Goal: Contribute content: Contribute content

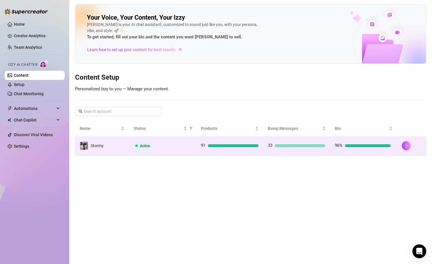
click at [188, 152] on td "Active" at bounding box center [162, 146] width 67 height 19
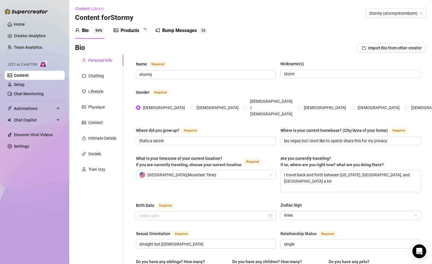
type input "[DATE]"
click at [178, 27] on div "Bump Messages" at bounding box center [183, 30] width 35 height 7
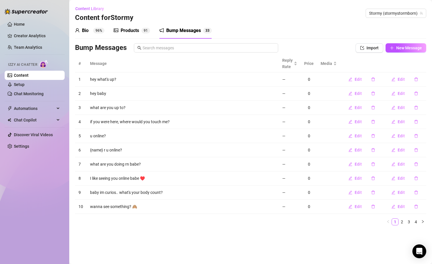
click at [139, 29] on div "Products" at bounding box center [130, 30] width 18 height 7
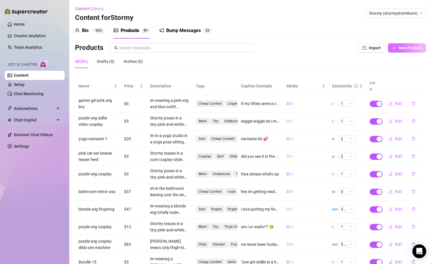
click at [417, 48] on span "New Product" at bounding box center [410, 48] width 23 height 5
type textarea "Type your message here..."
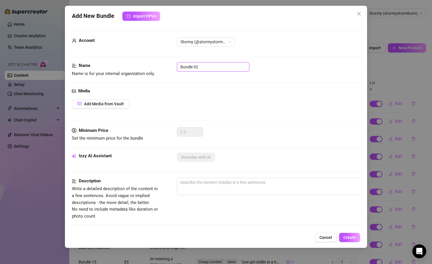
click at [207, 67] on input "Bundle 92" at bounding box center [213, 66] width 72 height 9
type input "blonde wig usagi outfit"
click at [114, 104] on span "Add Media from Vault" at bounding box center [104, 104] width 40 height 5
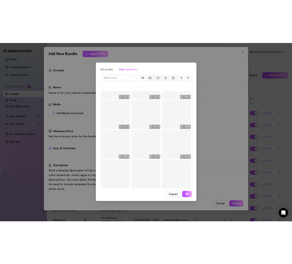
scroll to position [6302, 0]
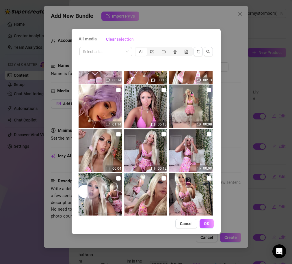
click at [208, 92] on input "checkbox" at bounding box center [209, 90] width 5 height 5
checkbox input "true"
click at [207, 224] on span "OK" at bounding box center [206, 223] width 5 height 5
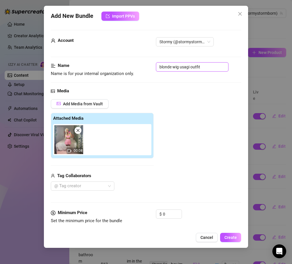
drag, startPoint x: 209, startPoint y: 68, endPoint x: 115, endPoint y: 68, distance: 94.1
click at [115, 68] on div "Name Name is for your internal organization only. blonde wig usagi outfit" at bounding box center [146, 69] width 191 height 15
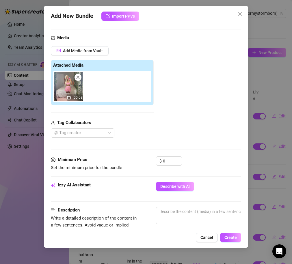
scroll to position [53, 1]
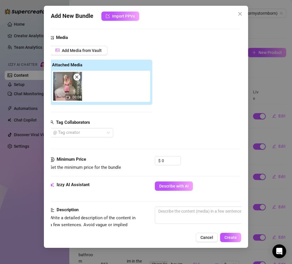
click at [182, 177] on div "Minimum Price Set the minimum price for the bundle $ 0" at bounding box center [145, 168] width 191 height 25
click at [182, 182] on button "Describe with AI" at bounding box center [174, 186] width 38 height 9
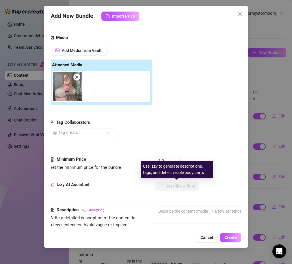
click at [167, 161] on div "Use Izzy to generate descriptions, tags, and detect visible body parts" at bounding box center [177, 169] width 72 height 17
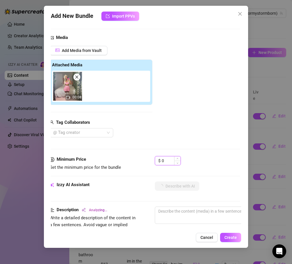
click at [165, 161] on input "0" at bounding box center [171, 160] width 19 height 9
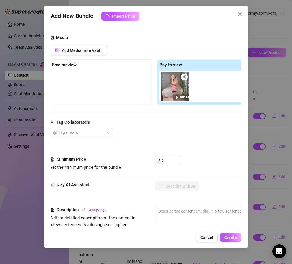
click at [183, 147] on div "Media Add Media from Vault Free preview Pay to view 00:08 Tag Collaborators @ T…" at bounding box center [145, 95] width 191 height 122
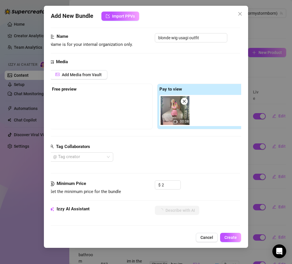
scroll to position [0, 1]
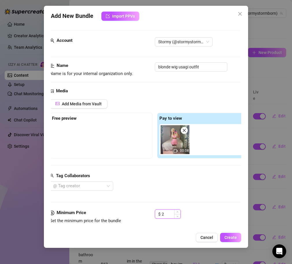
click at [165, 217] on input "2" at bounding box center [171, 214] width 19 height 9
type input "1"
click at [183, 178] on div "Tag Collaborators" at bounding box center [155, 176] width 210 height 7
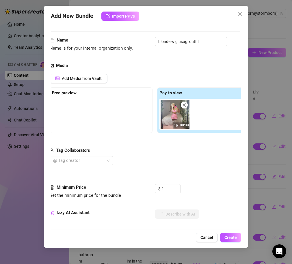
scroll to position [27, 1]
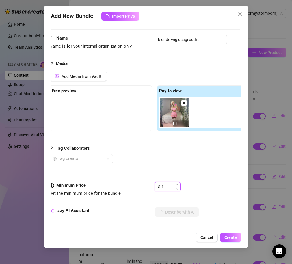
click at [163, 187] on input "1" at bounding box center [170, 186] width 19 height 9
type textarea "Stormy"
type textarea "Stormy poses"
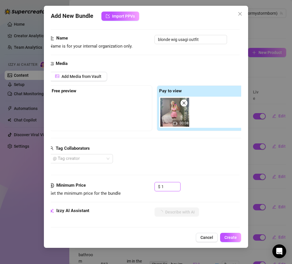
type textarea "Stormy poses"
type textarea "Stormy poses in"
type textarea "Stormy poses in front"
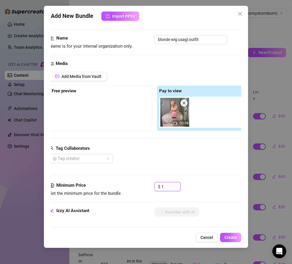
type textarea "Stormy poses in front of"
type textarea "Stormy poses in front of a"
type textarea "Stormy poses in front of a mirror"
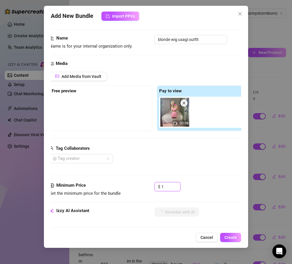
type textarea "Stormy poses in front of a mirror"
type textarea "[PERSON_NAME] poses in front of a mirror wearing"
type textarea "[PERSON_NAME] poses in front of a mirror wearing a"
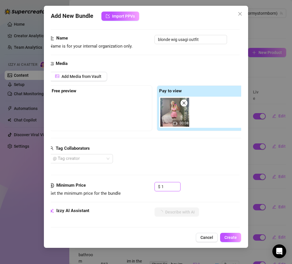
type textarea "Stormy poses in front of a mirror wearing a pink"
type textarea "[PERSON_NAME] poses in front of a mirror wearing a pink cartoon-print"
type textarea "[PERSON_NAME] poses in front of a mirror wearing a pink cartoon-print bra"
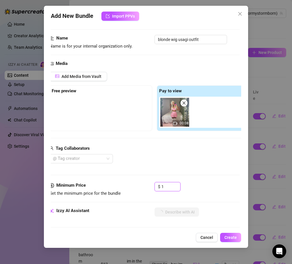
type textarea "[PERSON_NAME] poses in front of a mirror wearing a pink cartoon-print bra"
type textarea "[PERSON_NAME] poses in front of a mirror wearing a pink cartoon-print bra and"
type textarea "[PERSON_NAME] poses in front of a mirror wearing a pink cartoon-print bra and m…"
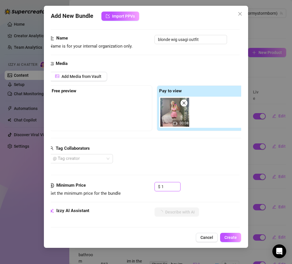
type textarea "[PERSON_NAME] poses in front of a mirror wearing a pink cartoon-print bra and m…"
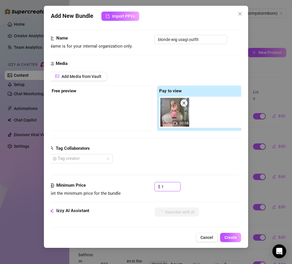
type textarea "[PERSON_NAME] poses in front of a mirror wearing a pink cartoon-print bra and m…"
type textarea "Stormy poses in front of a mirror wearing a pink cartoon-print bra and matching…"
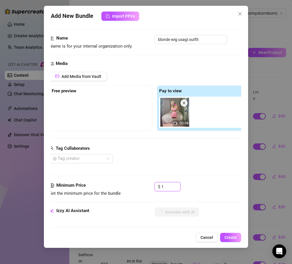
type textarea "Stormy poses in front of a mirror wearing a pink cartoon-print bra and matching…"
type textarea "[PERSON_NAME] poses in front of a mirror wearing a pink cartoon-print bra and m…"
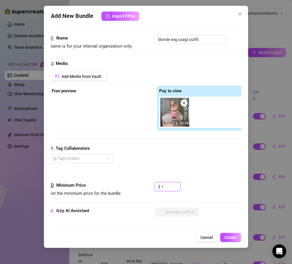
type textarea "[PERSON_NAME] poses in front of a mirror wearing a pink cartoon-print bra and m…"
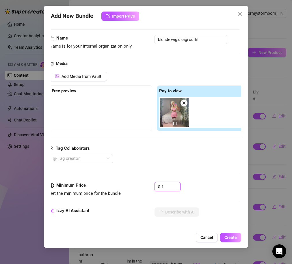
type textarea "[PERSON_NAME] poses in front of a mirror wearing a pink cartoon-print bra and m…"
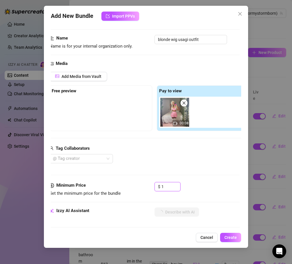
type textarea "[PERSON_NAME] poses in front of a mirror wearing a pink cartoon-print bra and m…"
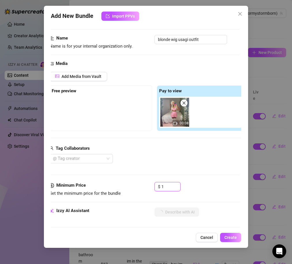
type textarea "[PERSON_NAME] poses in front of a mirror wearing a pink cartoon-print bra and m…"
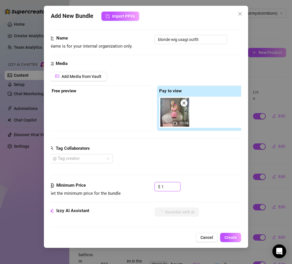
type textarea "[PERSON_NAME] poses in front of a mirror wearing a pink cartoon-print bra and m…"
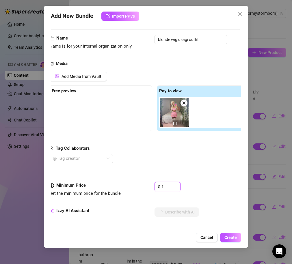
type textarea "[PERSON_NAME] poses in front of a mirror wearing a pink cartoon-print bra and m…"
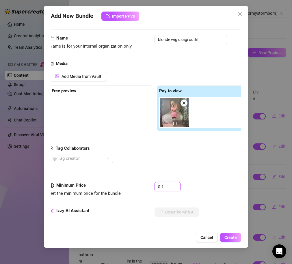
type textarea "[PERSON_NAME] poses in front of a mirror wearing a pink cartoon-print bra and m…"
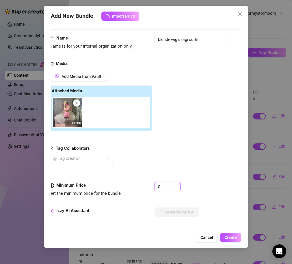
type textarea "[PERSON_NAME] poses in front of a mirror wearing a pink cartoon-print bra and m…"
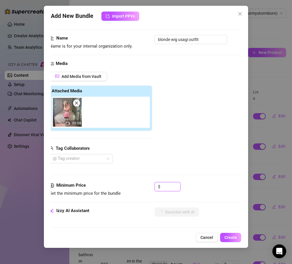
type textarea "[PERSON_NAME] poses in front of a mirror wearing a pink cartoon-print bra and m…"
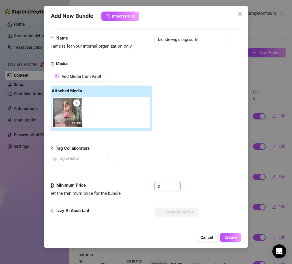
type textarea "[PERSON_NAME] poses in front of a mirror wearing a pink cartoon-print bra and m…"
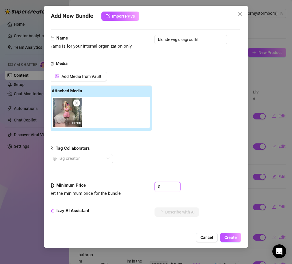
type textarea "[PERSON_NAME] poses in front of a mirror wearing a pink cartoon-print bra and m…"
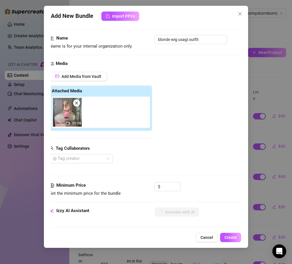
click at [148, 152] on div "Tag Collaborators @ Tag creator" at bounding box center [100, 154] width 103 height 18
type textarea "[PERSON_NAME] poses in front of a mirror wearing a pink cartoon-print bra and m…"
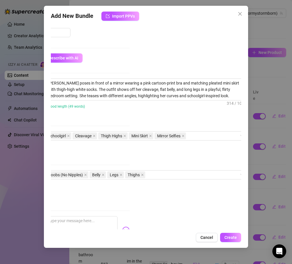
scroll to position [182, 115]
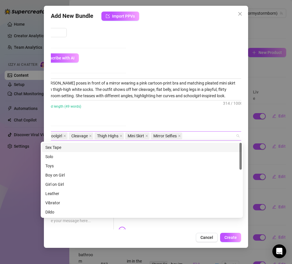
click at [189, 136] on div "Schoolgirl Cleavage Thigh Highs Mini Skirt Mirror Selfies" at bounding box center [139, 136] width 194 height 8
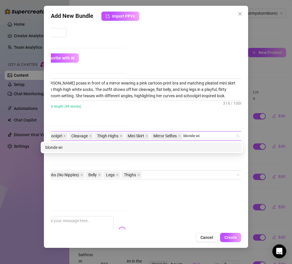
type input "blonde wig"
click at [107, 150] on div "blonde wig" at bounding box center [141, 147] width 193 height 6
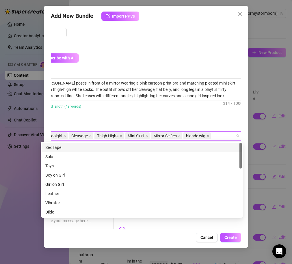
click at [116, 117] on div "Description Write a detailed description of the content in a few sentences. Avo…" at bounding box center [31, 100] width 191 height 42
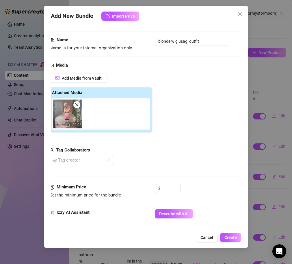
scroll to position [22, 1]
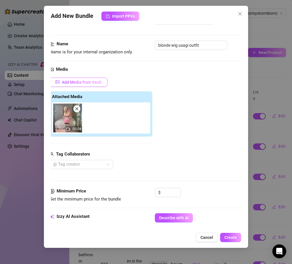
click at [92, 83] on span "Add Media from Vault" at bounding box center [82, 82] width 40 height 5
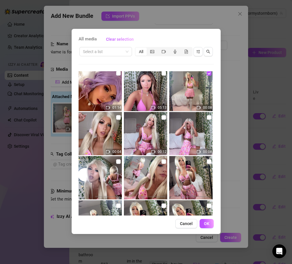
scroll to position [6320, 0]
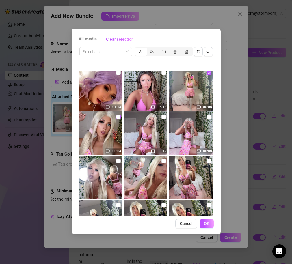
click at [116, 117] on input "checkbox" at bounding box center [118, 117] width 5 height 5
checkbox input "true"
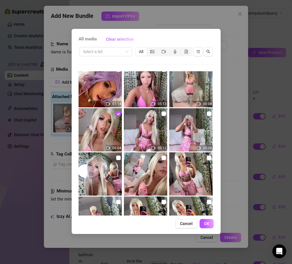
scroll to position [6317, 0]
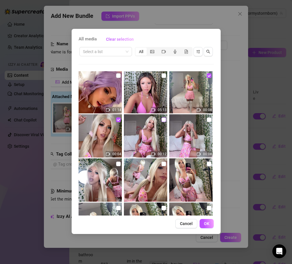
click at [164, 120] on input "checkbox" at bounding box center [163, 119] width 5 height 5
checkbox input "true"
click at [207, 122] on input "checkbox" at bounding box center [209, 119] width 5 height 5
checkbox input "true"
click at [208, 222] on span "OK" at bounding box center [206, 223] width 5 height 5
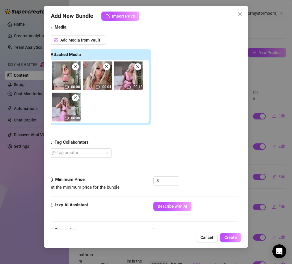
scroll to position [64, 0]
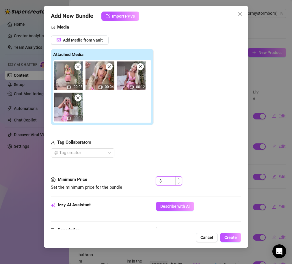
click at [167, 181] on input at bounding box center [172, 181] width 19 height 9
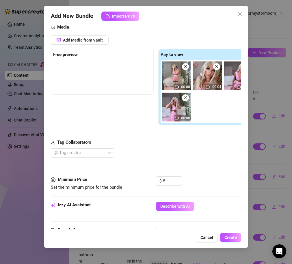
click at [160, 162] on div "Media Add Media from Vault Free preview Pay to view 00:08 00:04 00:12 00:08 Tag…" at bounding box center [146, 100] width 191 height 152
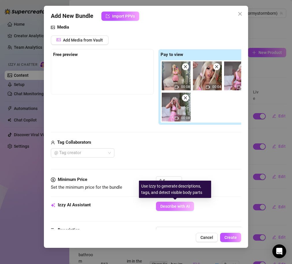
click at [164, 203] on button "Describe with AI" at bounding box center [175, 206] width 38 height 9
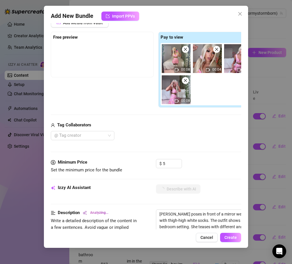
scroll to position [83, 1]
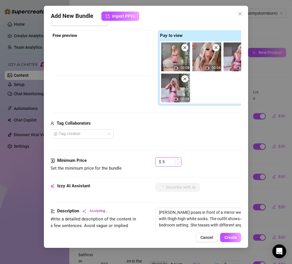
click at [166, 159] on input "5" at bounding box center [171, 162] width 19 height 9
type input "4.27"
click at [191, 104] on div "Pay to view 00:08 00:04 00:12 00:08" at bounding box center [209, 68] width 103 height 76
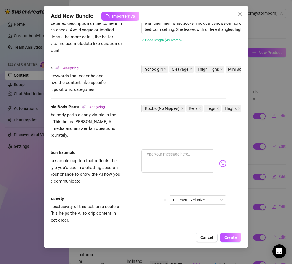
scroll to position [279, 12]
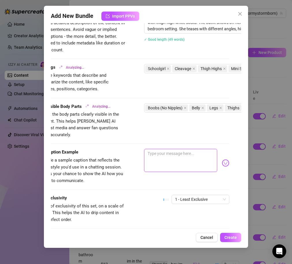
click at [182, 149] on textarea at bounding box center [180, 160] width 73 height 23
type textarea "d"
type textarea "do"
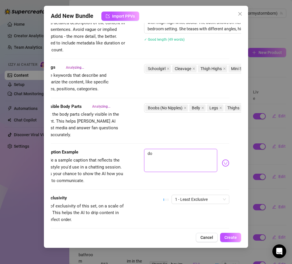
type textarea "do"
type textarea "don"
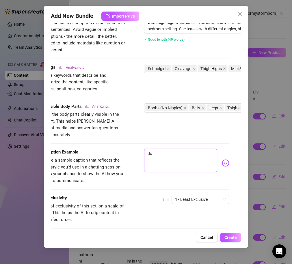
type textarea "don"
type textarea "don t"
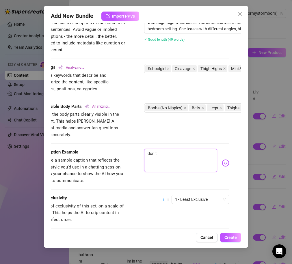
type textarea "don"
type textarea "dont"
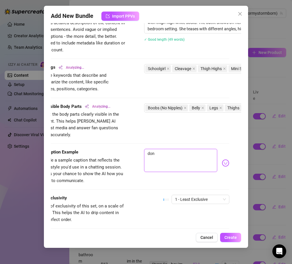
type textarea "dont"
type textarea "dont i"
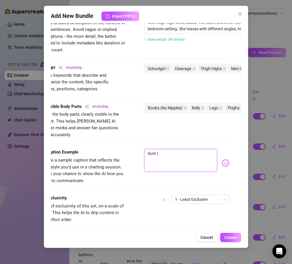
type textarea "dont i"
type textarea "dont i l"
type textarea "dont i lo"
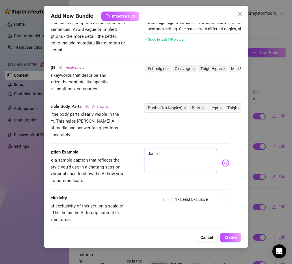
type textarea "dont i lo"
type textarea "dont i loo"
type textarea "dont i look"
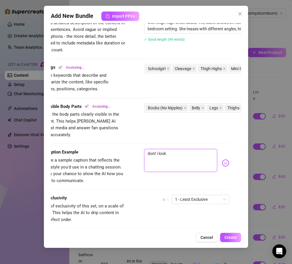
type textarea "dont i look"
type textarea "dont i look."
type textarea "dont i look. u"
type textarea "dont i look. ut"
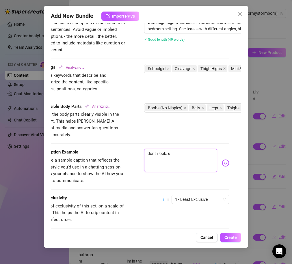
type textarea "dont i look. ut"
type textarea "dont i look. ute"
type textarea "dont i look. ut"
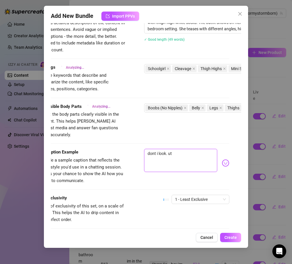
type textarea "dont i look. u"
type textarea "dont i look."
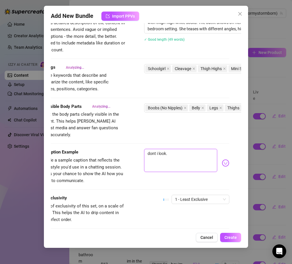
type textarea "dont i look."
type textarea "dont i look"
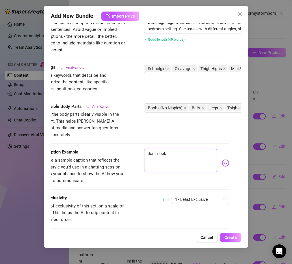
type textarea "dont i look s"
type textarea "dont i look so"
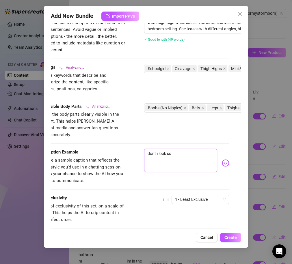
type textarea "dont i look so"
type textarea "dont i look so l"
type textarea "dont i look so"
type textarea "dont i look so c"
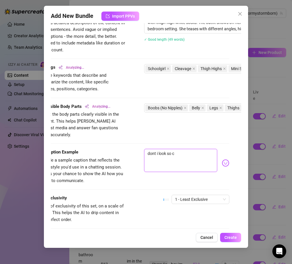
type textarea "dont i look so cu"
type textarea "dont i look so cut"
type textarea "Stormy"
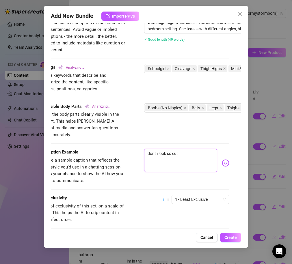
type textarea "Stormy"
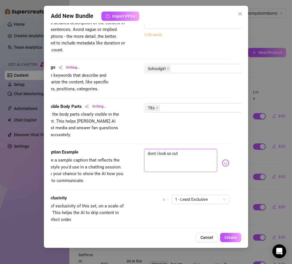
type textarea "Stormy teases"
type textarea "dont i look so cute"
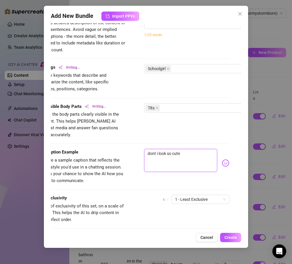
type textarea "dont i look so cute"
type textarea "Stormy teases in"
type textarea "dont i look so cute a"
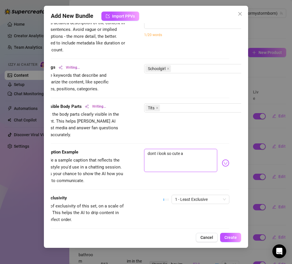
type textarea "Stormy teases in a"
type textarea "dont i look so cute an"
type textarea "dont i look so cute and"
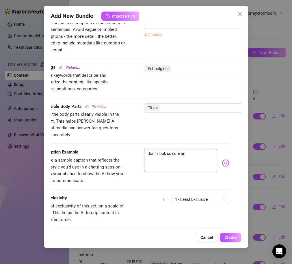
type textarea "dont i look so cute and"
type textarea "Stormy teases in a cute"
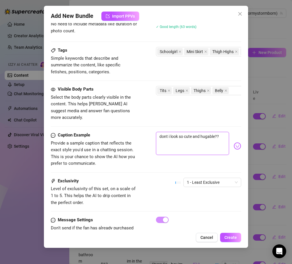
scroll to position [311, 0]
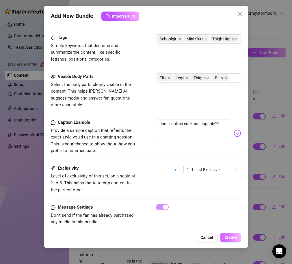
click at [228, 236] on span "Create" at bounding box center [230, 237] width 12 height 5
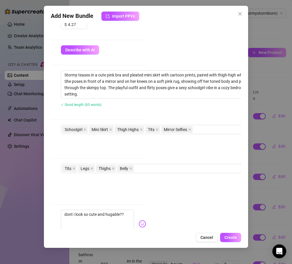
scroll to position [221, 96]
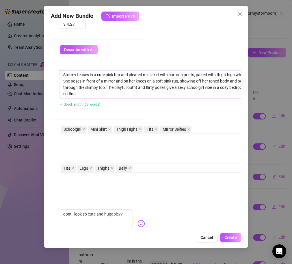
click at [210, 87] on textarea "Stormy teases in a cute pink bra and pleated mini skirt with cartoon prints, pa…" at bounding box center [160, 84] width 201 height 28
click at [214, 87] on textarea "Stormy teases in a cute pink bra and pleated mini skirt with cartoon prints, pa…" at bounding box center [160, 84] width 201 height 28
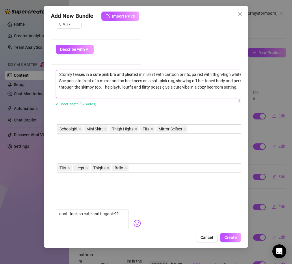
scroll to position [220, 100]
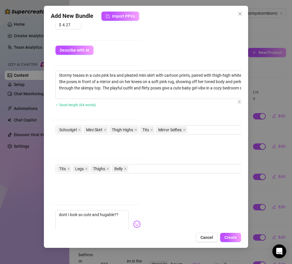
click at [187, 124] on div "Account Stormy (@stormystormborn) Name Name is for your internal organization o…" at bounding box center [146, 126] width 191 height 206
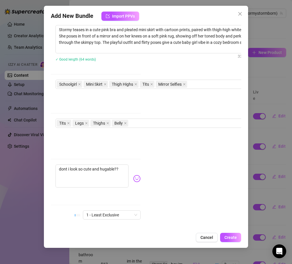
scroll to position [311, 100]
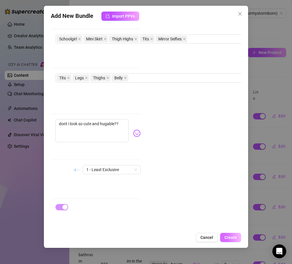
click at [235, 236] on span "Create" at bounding box center [230, 237] width 12 height 5
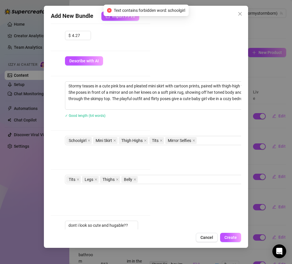
scroll to position [209, 87]
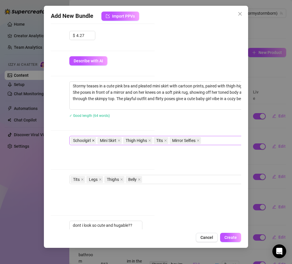
click at [93, 140] on icon "close" at bounding box center [93, 140] width 2 height 2
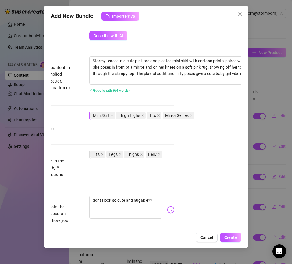
scroll to position [236, 67]
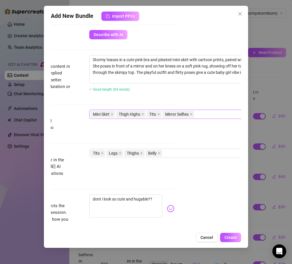
click at [215, 115] on div "Mini Skirt Thigh Highs Tits Mirror Selfies" at bounding box center [187, 114] width 194 height 8
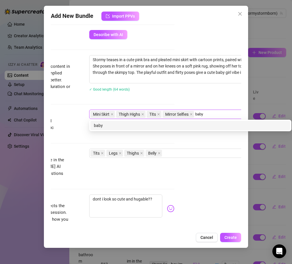
click at [191, 124] on div "baby" at bounding box center [190, 125] width 193 height 6
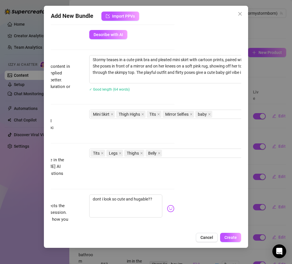
click at [192, 96] on div "Stormy teases in a cute pink bra and pleated mini skirt with cartoon prints, pa…" at bounding box center [184, 77] width 191 height 44
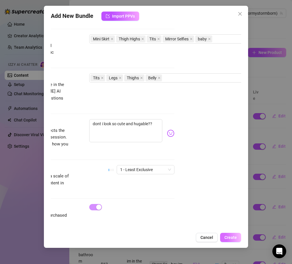
click at [234, 235] on span "Create" at bounding box center [230, 237] width 12 height 5
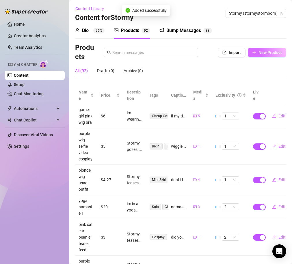
click at [276, 52] on span "New Product" at bounding box center [269, 52] width 23 height 5
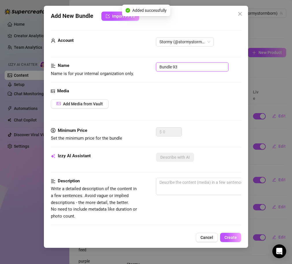
click at [180, 64] on input "Bundle 93" at bounding box center [192, 66] width 72 height 9
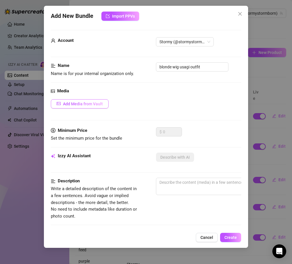
click at [95, 100] on button "Add Media from Vault" at bounding box center [80, 103] width 58 height 9
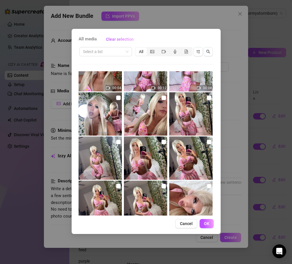
scroll to position [6381, 0]
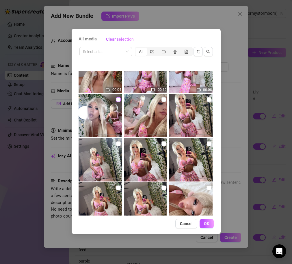
click at [119, 99] on input "checkbox" at bounding box center [118, 99] width 5 height 5
click at [165, 100] on input "checkbox" at bounding box center [163, 99] width 5 height 5
click at [208, 100] on input "checkbox" at bounding box center [209, 99] width 5 height 5
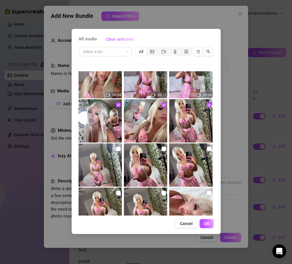
scroll to position [6375, 0]
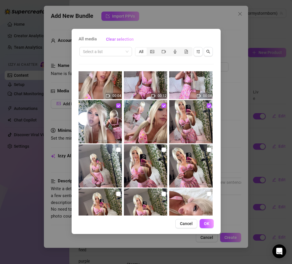
click at [206, 106] on img at bounding box center [190, 121] width 43 height 43
click at [208, 108] on label at bounding box center [209, 105] width 5 height 6
click at [208, 108] on input "checkbox" at bounding box center [209, 105] width 5 height 5
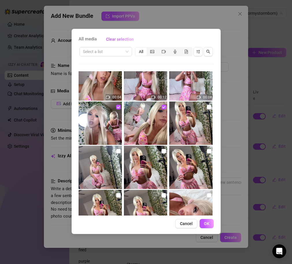
scroll to position [6373, 0]
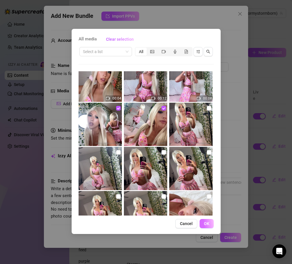
click at [207, 224] on span "OK" at bounding box center [206, 223] width 5 height 5
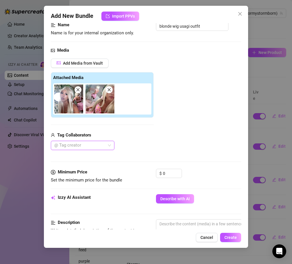
scroll to position [42, 0]
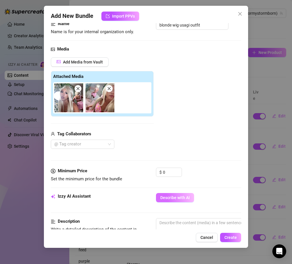
click at [165, 195] on button "Describe with AI" at bounding box center [175, 197] width 38 height 9
click at [165, 170] on input "0" at bounding box center [172, 172] width 19 height 9
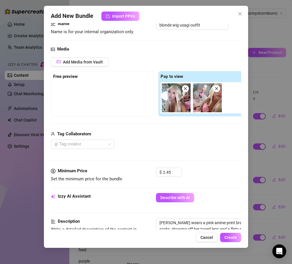
click at [172, 142] on div "@ Tag creator" at bounding box center [156, 144] width 210 height 9
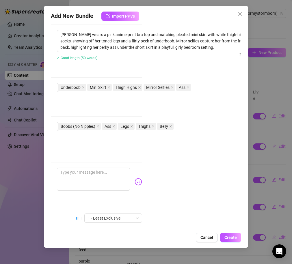
scroll to position [230, 117]
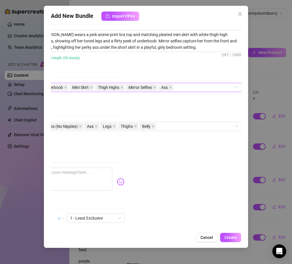
click at [182, 88] on div "Underboob Mini Skirt Thigh Highs Mirror Selfies Ass" at bounding box center [137, 87] width 194 height 8
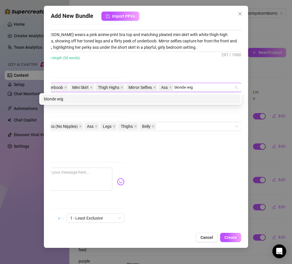
click at [137, 96] on div "blonde wig" at bounding box center [140, 99] width 193 height 6
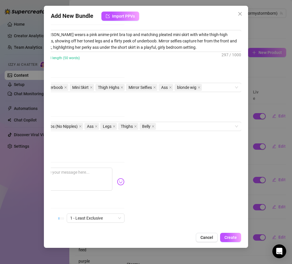
click at [129, 62] on div "✓ Good length (50 words)" at bounding box center [134, 57] width 191 height 9
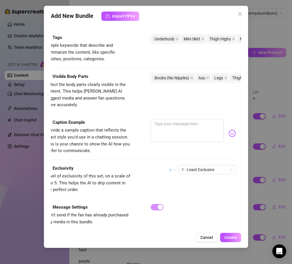
scroll to position [279, 0]
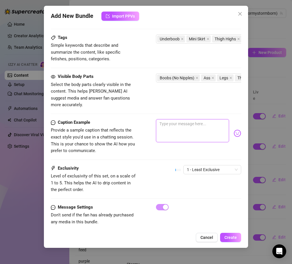
click at [167, 123] on textarea at bounding box center [192, 130] width 73 height 23
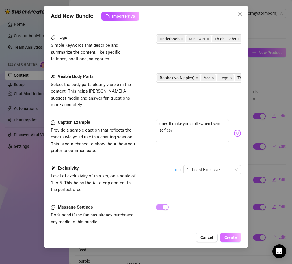
click at [229, 236] on span "Create" at bounding box center [230, 237] width 12 height 5
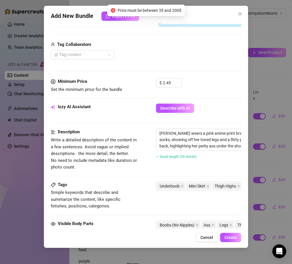
scroll to position [129, 0]
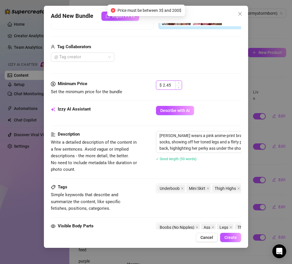
click at [172, 89] on input "2.45" at bounding box center [172, 85] width 19 height 9
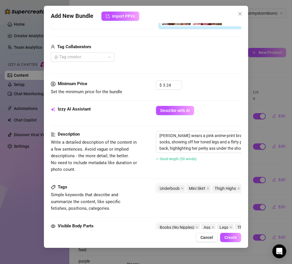
click at [171, 56] on div "@ Tag creator" at bounding box center [156, 57] width 210 height 9
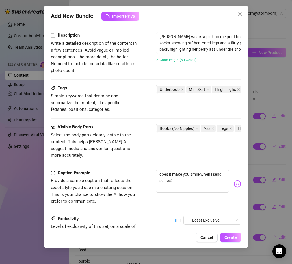
scroll to position [279, 0]
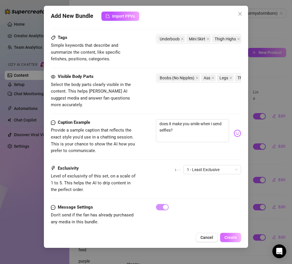
click at [234, 240] on span "Create" at bounding box center [230, 237] width 12 height 5
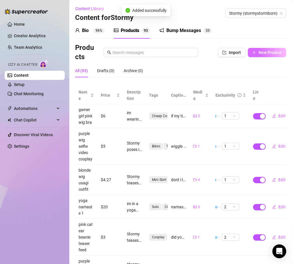
click at [257, 57] on button "New Product" at bounding box center [267, 52] width 38 height 9
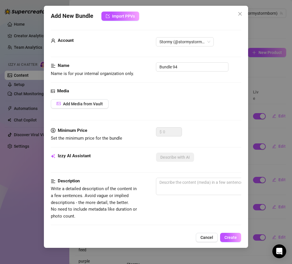
click at [88, 111] on div "Media Add Media from Vault" at bounding box center [146, 108] width 191 height 40
click at [87, 106] on button "Add Media from Vault" at bounding box center [80, 103] width 58 height 9
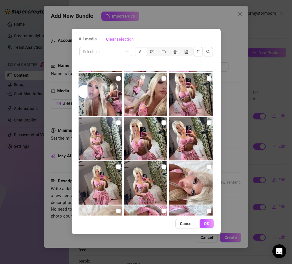
scroll to position [6394, 0]
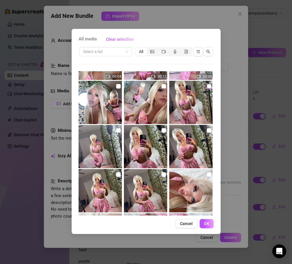
click at [207, 88] on input "checkbox" at bounding box center [209, 86] width 5 height 5
click at [115, 132] on img at bounding box center [100, 146] width 43 height 43
click at [116, 132] on input "checkbox" at bounding box center [118, 130] width 5 height 5
click at [162, 130] on input "checkbox" at bounding box center [163, 130] width 5 height 5
click at [211, 130] on input "checkbox" at bounding box center [209, 130] width 5 height 5
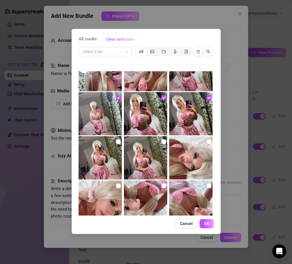
scroll to position [6428, 0]
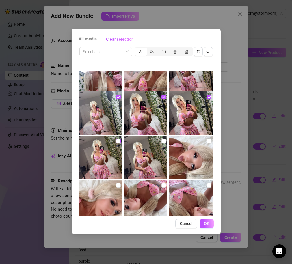
click at [116, 143] on input "checkbox" at bounding box center [118, 141] width 5 height 5
click at [163, 141] on input "checkbox" at bounding box center [163, 141] width 5 height 5
click at [212, 223] on button "OK" at bounding box center [206, 223] width 14 height 9
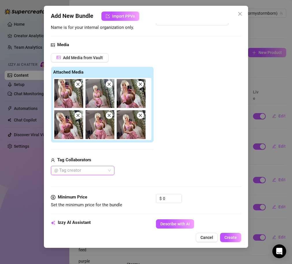
scroll to position [48, 1]
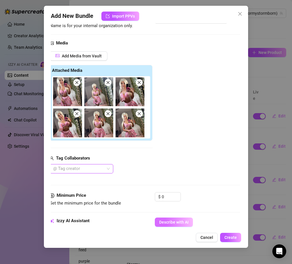
click at [162, 221] on span "Describe with AI" at bounding box center [173, 222] width 29 height 5
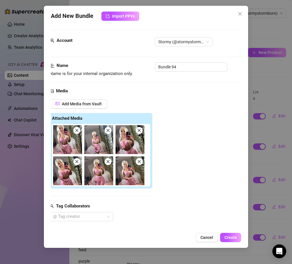
scroll to position [1, 1]
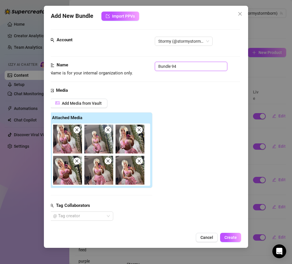
click at [176, 67] on input "Bundle 94" at bounding box center [191, 66] width 72 height 9
paste input "blonde wig usagi outfit"
click at [180, 109] on div "Add Media from Vault Attached Media Tag Collaborators @ Tag creator" at bounding box center [145, 160] width 191 height 122
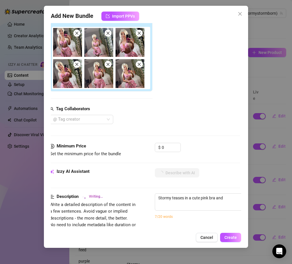
scroll to position [106, 1]
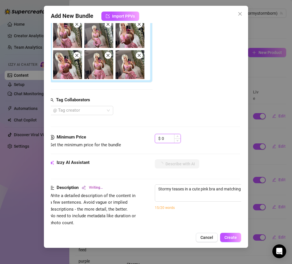
click at [170, 138] on input "0" at bounding box center [171, 138] width 19 height 9
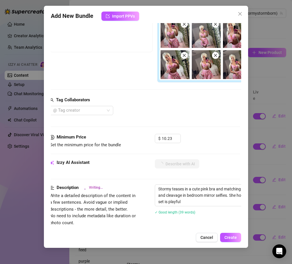
click at [165, 108] on div "@ Tag creator" at bounding box center [155, 110] width 210 height 9
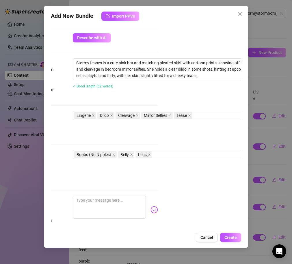
scroll to position [232, 86]
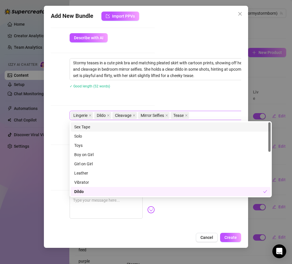
click at [202, 113] on div "Lingerie Dildo Cleavage Mirror Selfies Tease" at bounding box center [168, 115] width 194 height 8
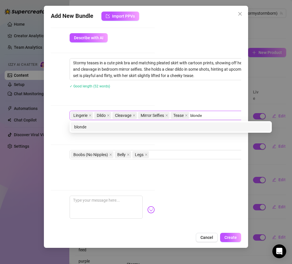
click at [141, 127] on div "blonde" at bounding box center [170, 127] width 193 height 6
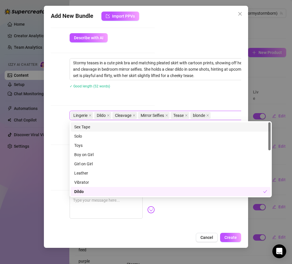
click at [136, 85] on div "✓ Good length (52 words)" at bounding box center [165, 86] width 191 height 6
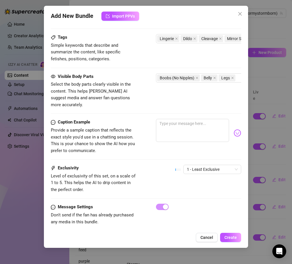
scroll to position [309, 1]
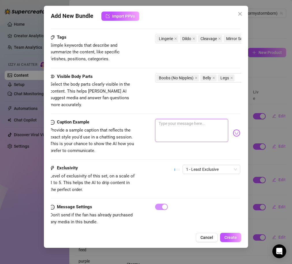
click at [174, 119] on textarea at bounding box center [191, 130] width 73 height 23
drag, startPoint x: 218, startPoint y: 116, endPoint x: 220, endPoint y: 130, distance: 14.3
click at [220, 131] on textarea "wanna see me do a magic trick?? im gonna make this toy di" at bounding box center [191, 130] width 73 height 23
click at [225, 165] on span "1 - Least Exclusive" at bounding box center [211, 169] width 51 height 9
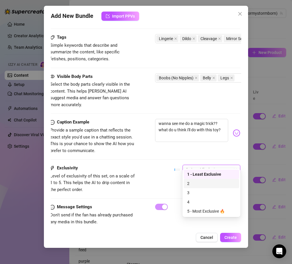
click at [210, 186] on div "2" at bounding box center [211, 183] width 48 height 6
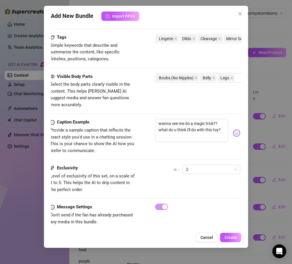
click at [164, 171] on div "Exclusivity Level of exclusivity of this set, on a scale of 1 to 5. This helps …" at bounding box center [145, 179] width 191 height 28
